Goal: Information Seeking & Learning: Learn about a topic

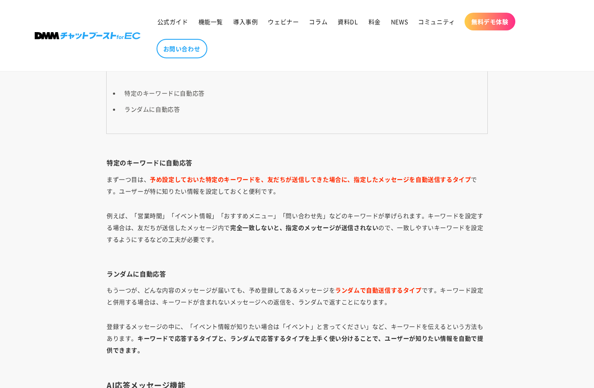
scroll to position [1132, 0]
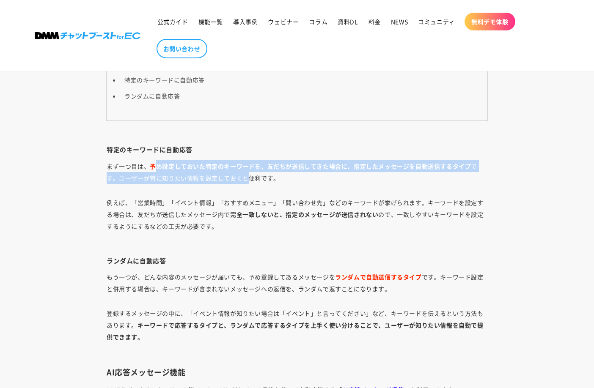
drag, startPoint x: 156, startPoint y: 168, endPoint x: 235, endPoint y: 178, distance: 80.1
click at [239, 178] on p "まず一つ目は、 予め設定しておいた特定のキーワードを、友だちが送信してきた場合に、指定したメッセージを自動送信するタイプ です。ユーザーが特に知りたい情報を設…" at bounding box center [297, 172] width 381 height 24
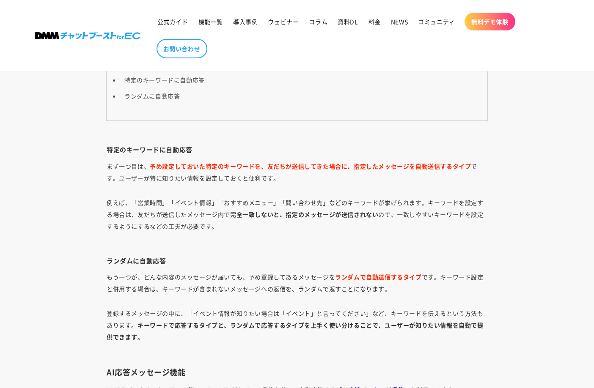
click at [135, 205] on p "例えば、「営業時間」「イベント情報」「おすすめメニュー」「問い合わせ先」などのキーワードが挙げられます。キーワードを設定する場合は、友だちが送信したメッセージ…" at bounding box center [297, 220] width 381 height 47
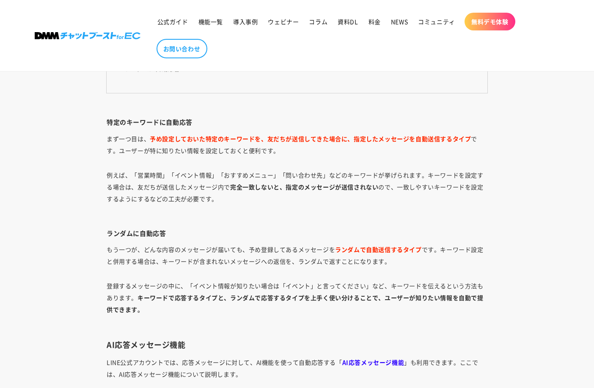
scroll to position [1174, 0]
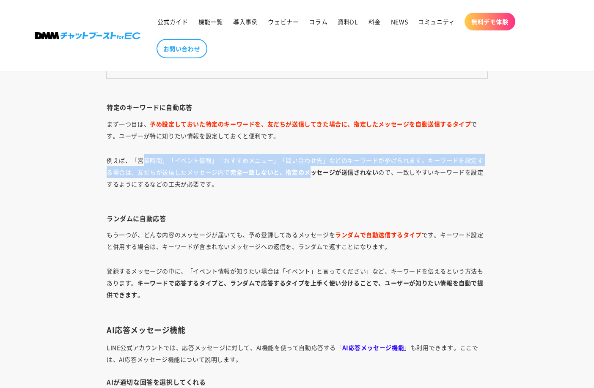
drag, startPoint x: 146, startPoint y: 162, endPoint x: 310, endPoint y: 171, distance: 164.4
click at [310, 171] on p "例えば、「営業時間」「イベント情報」「おすすめメニュー」「問い合わせ先」などのキーワードが挙げられます。キーワードを設定する場合は、友だちが送信したメッセージ…" at bounding box center [297, 177] width 381 height 47
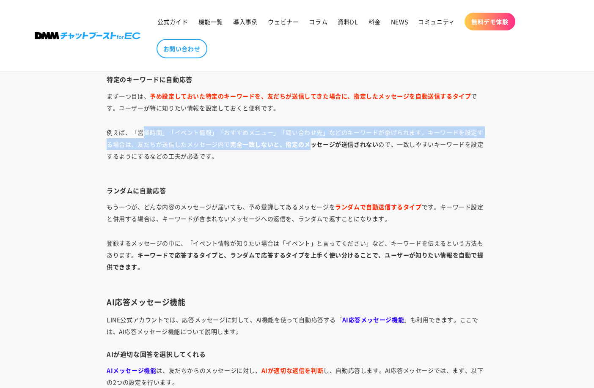
scroll to position [1216, 0]
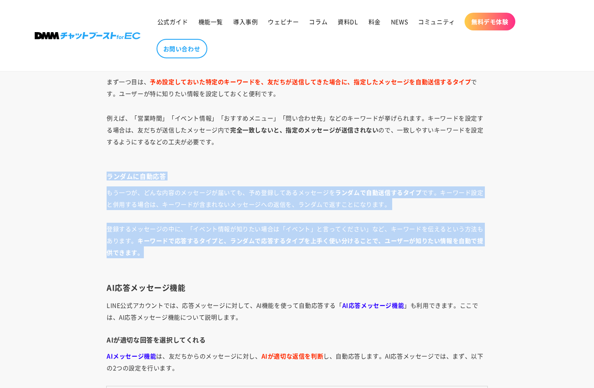
drag, startPoint x: 105, startPoint y: 171, endPoint x: 161, endPoint y: 255, distance: 101.3
copy div "ランダムに自動応答 もう一つが、どんな内容のメッセージが届いても、予め登録してあるメッセージを ランダムで自動送信するタイプ です。キーワード設定と併用する場…"
click at [147, 188] on p "もう一つが、どんな内容のメッセージが届いても、予め登録してあるメッセージを ランダムで自動送信するタイプ です。キーワード設定と併用する場合は、キーワードが含…" at bounding box center [297, 199] width 381 height 24
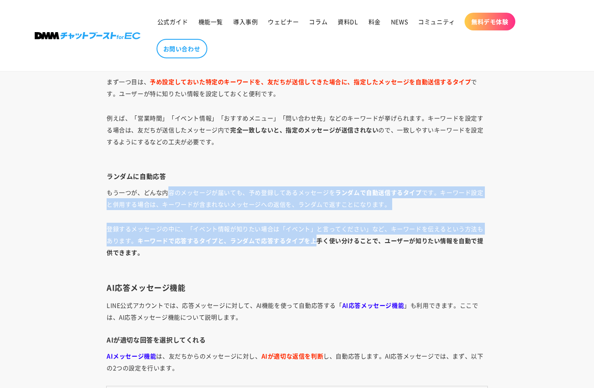
drag, startPoint x: 171, startPoint y: 193, endPoint x: 316, endPoint y: 239, distance: 152.1
click at [330, 205] on p "もう一つが、どんな内容のメッセージが届いても、予め登録してあるメッセージを ランダムで自動送信するタイプ です。キーワード設定と併用する場合は、キーワードが含…" at bounding box center [297, 199] width 381 height 24
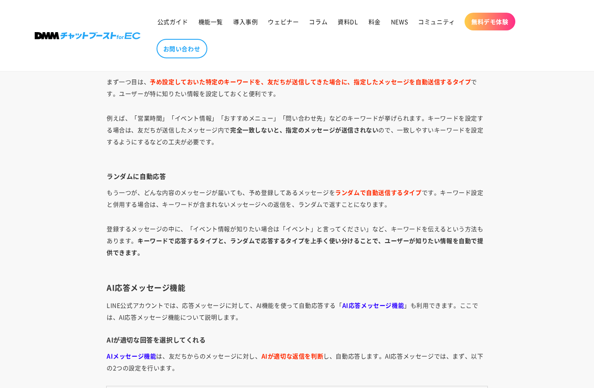
scroll to position [1259, 0]
